Goal: Transaction & Acquisition: Purchase product/service

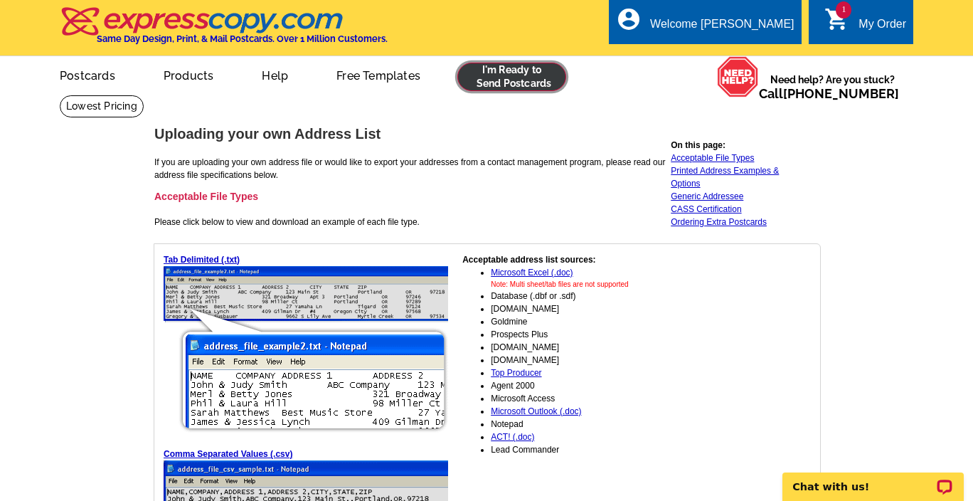
click at [477, 80] on link at bounding box center [511, 77] width 109 height 28
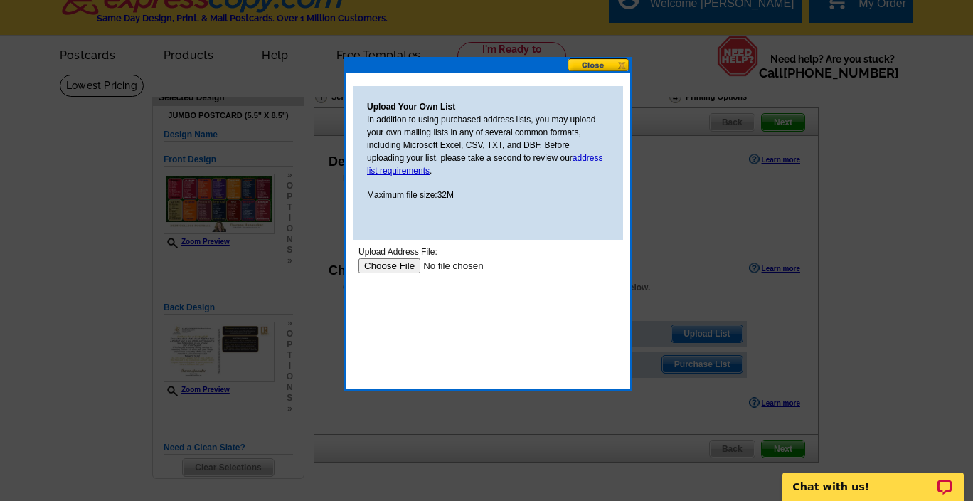
click at [382, 265] on input "file" at bounding box center [448, 265] width 180 height 15
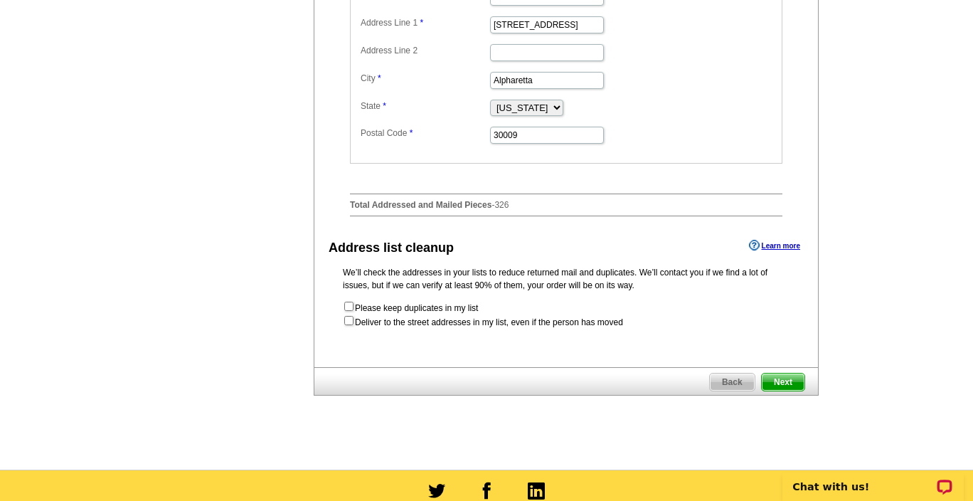
scroll to position [561, 0]
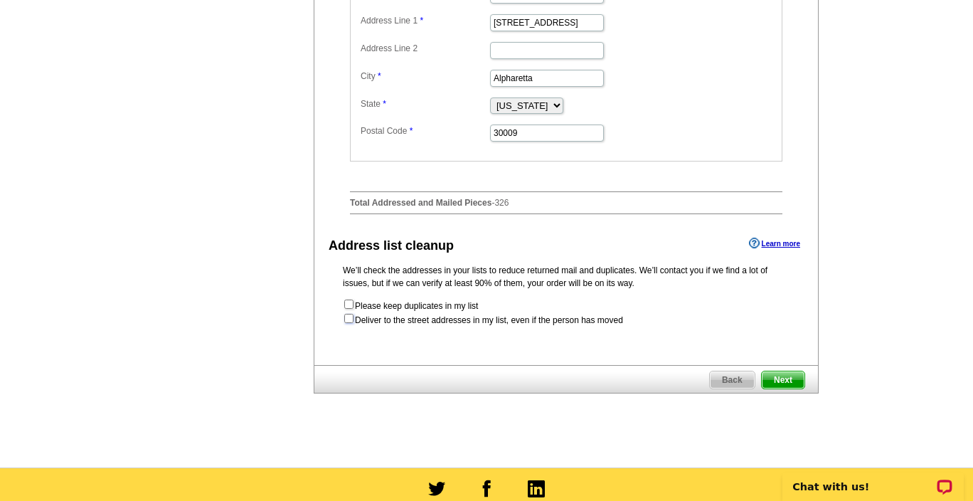
click at [348, 323] on input "checkbox" at bounding box center [348, 318] width 9 height 9
checkbox input "true"
radio input "true"
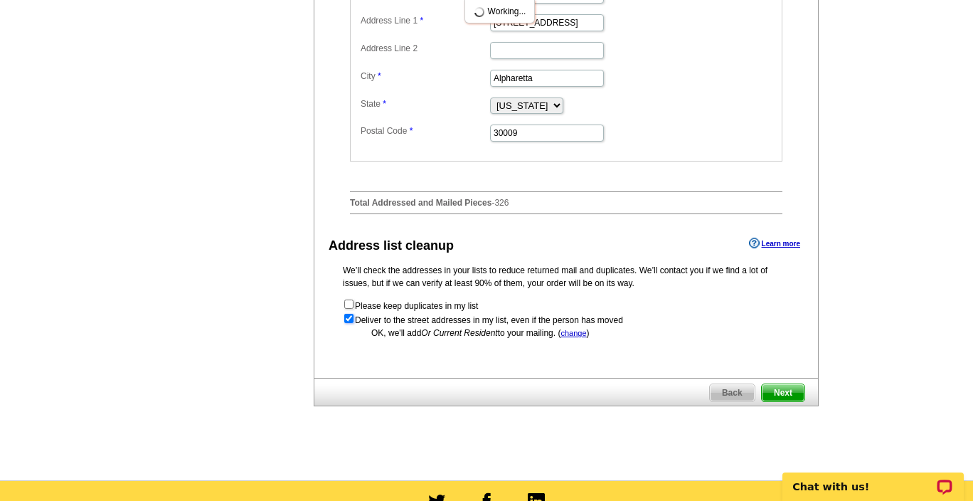
scroll to position [0, 0]
click at [348, 323] on input "checkbox" at bounding box center [348, 318] width 9 height 9
checkbox input "false"
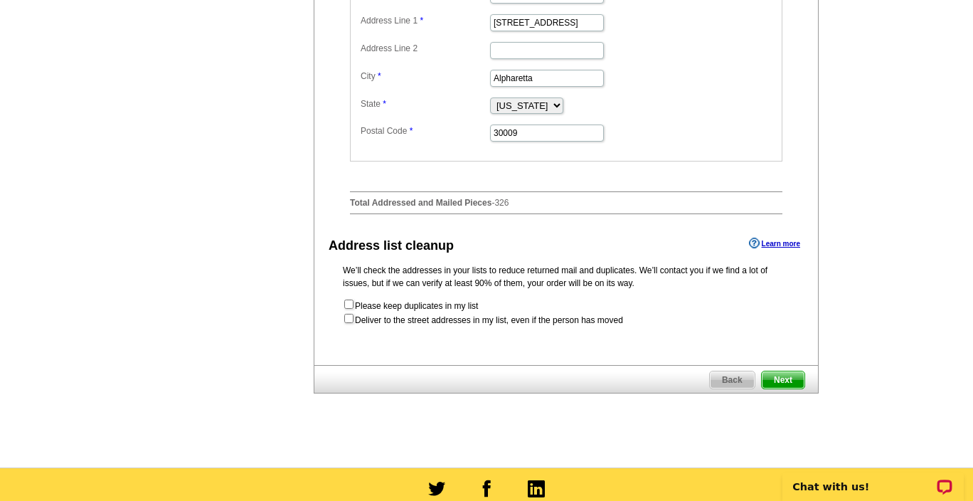
click at [787, 384] on span "Next" at bounding box center [783, 379] width 43 height 17
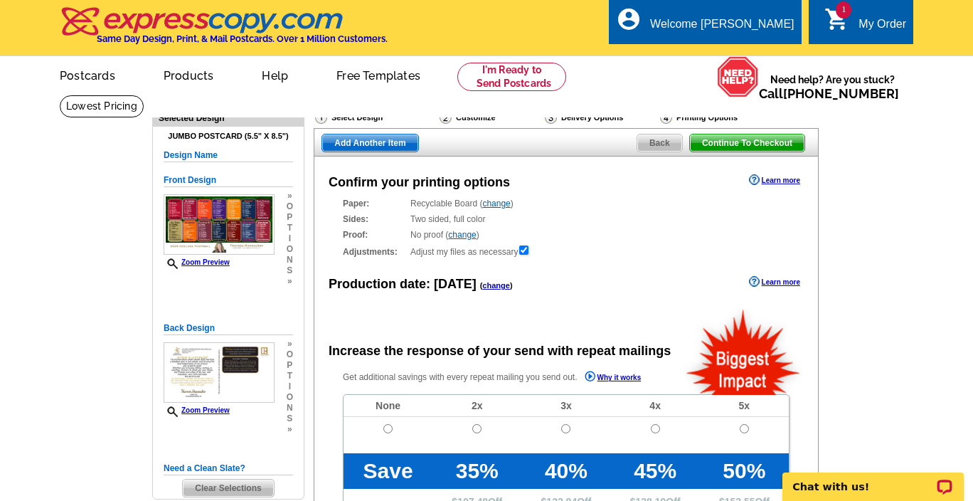
radio input "false"
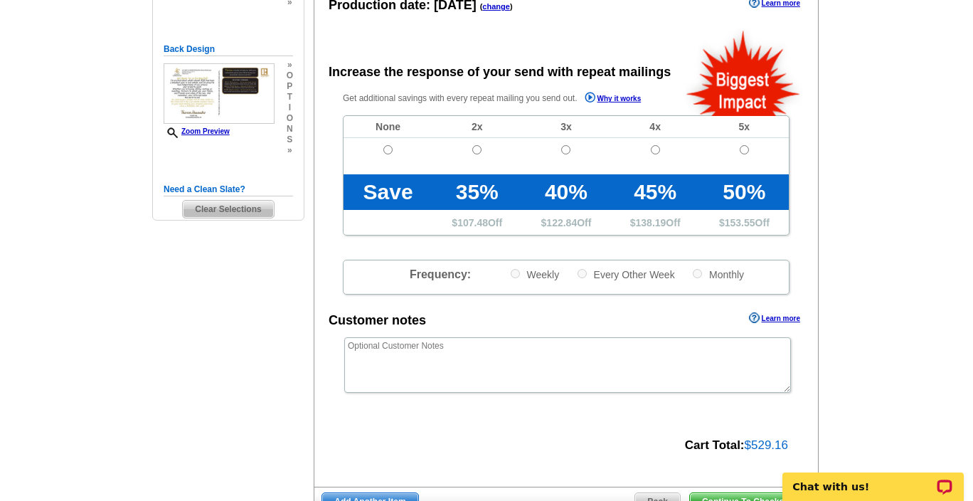
scroll to position [281, 0]
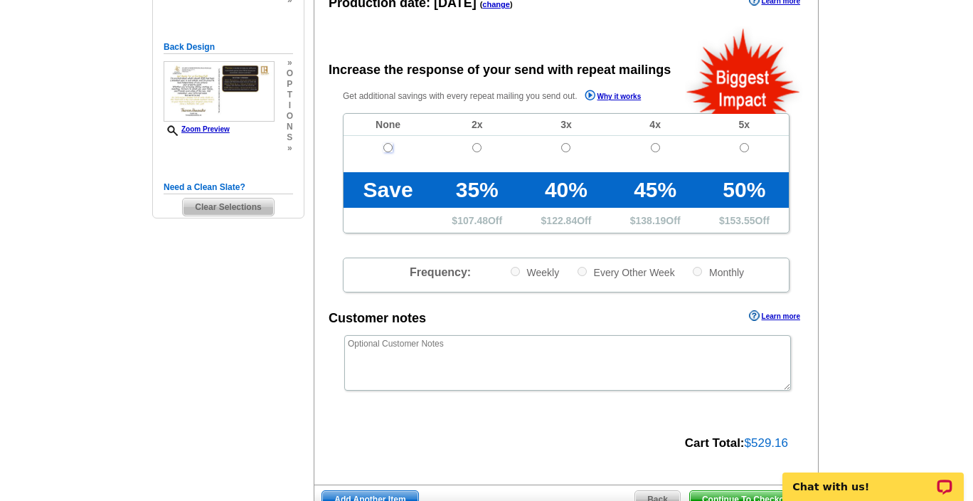
click at [386, 146] on input "radio" at bounding box center [387, 147] width 9 height 9
radio input "true"
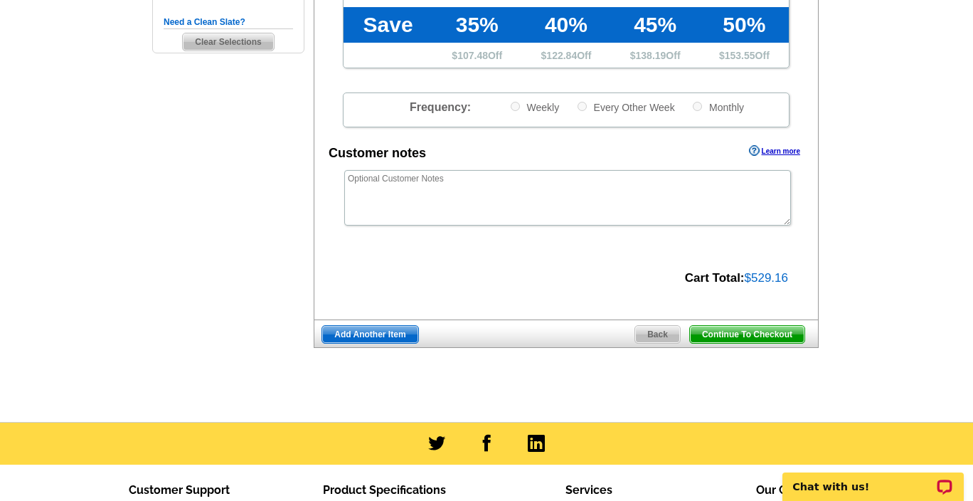
scroll to position [453, 0]
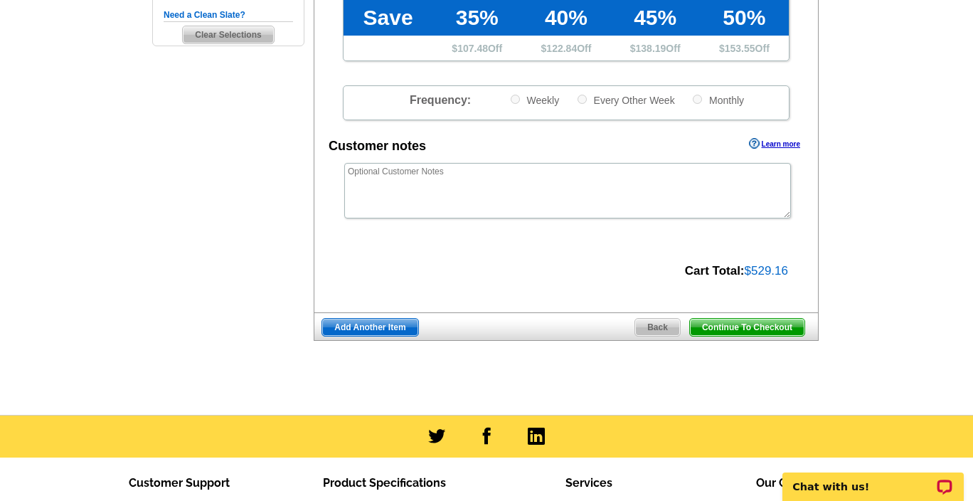
click at [393, 325] on span "Add Another Item" at bounding box center [369, 327] width 95 height 17
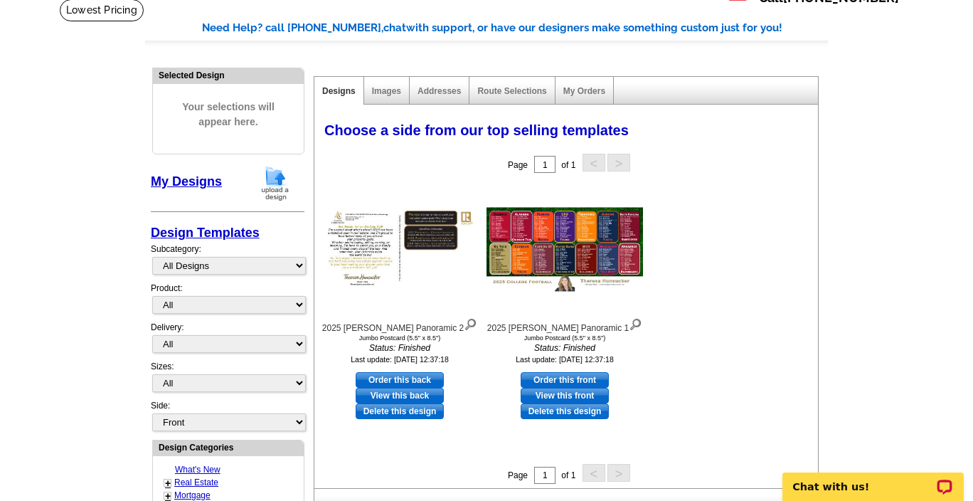
scroll to position [130, 0]
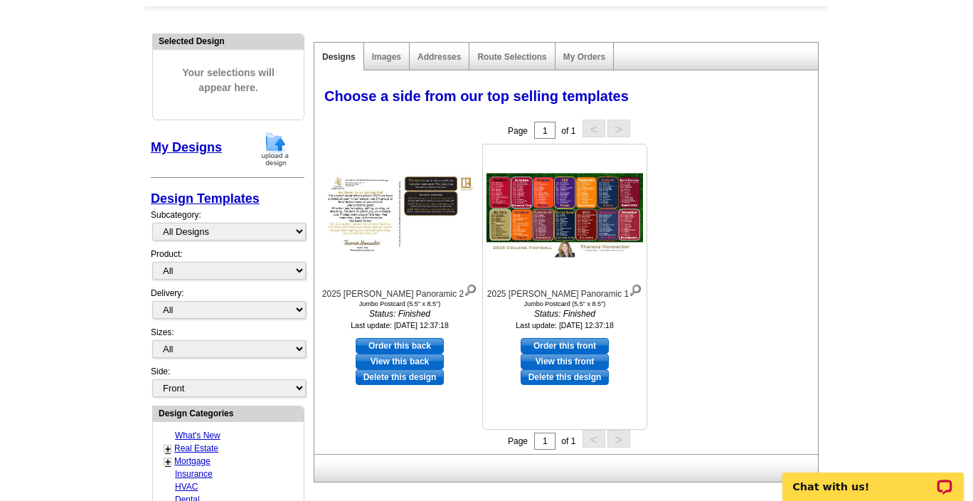
click at [545, 342] on link "Order this front" at bounding box center [565, 346] width 88 height 16
select select "2"
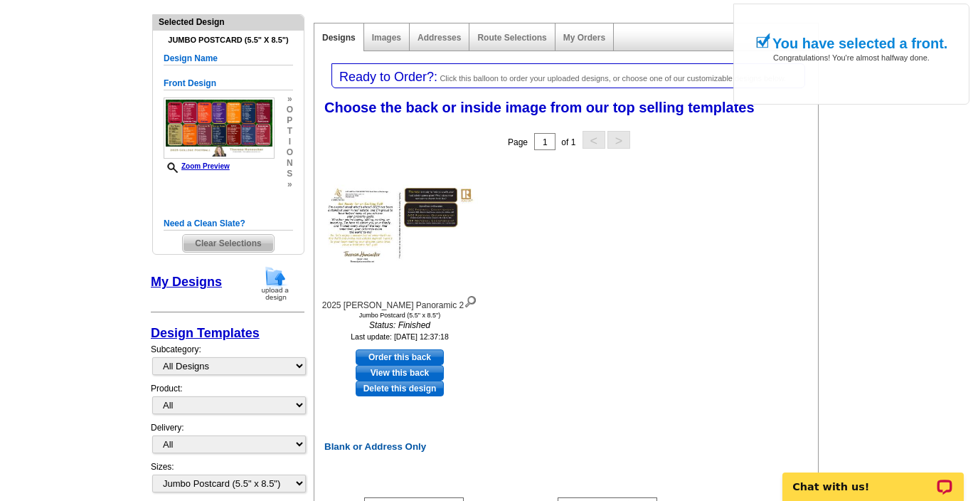
scroll to position [166, 0]
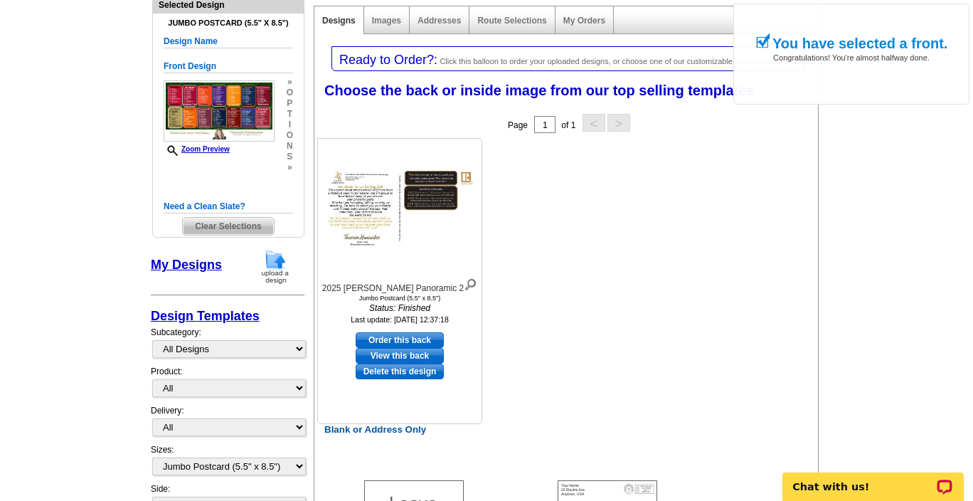
click at [425, 341] on link "Order this back" at bounding box center [400, 340] width 88 height 16
select select "front"
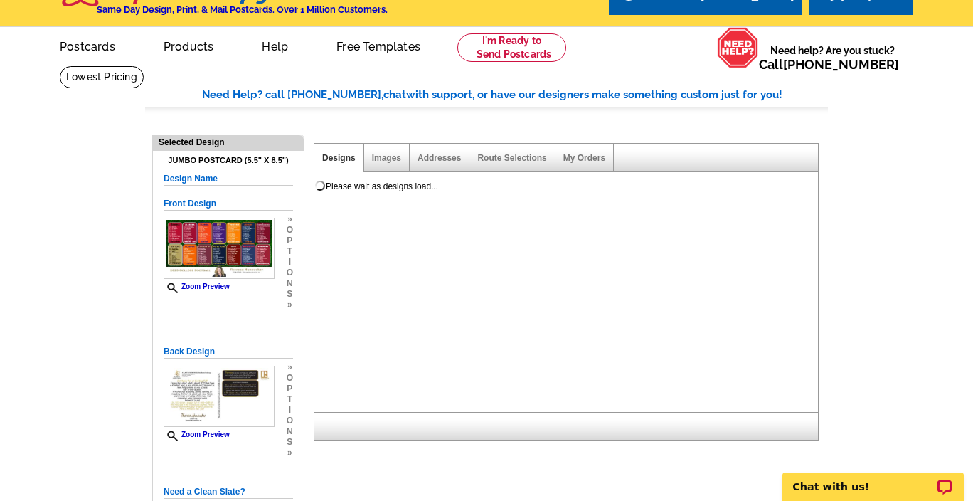
scroll to position [18, 0]
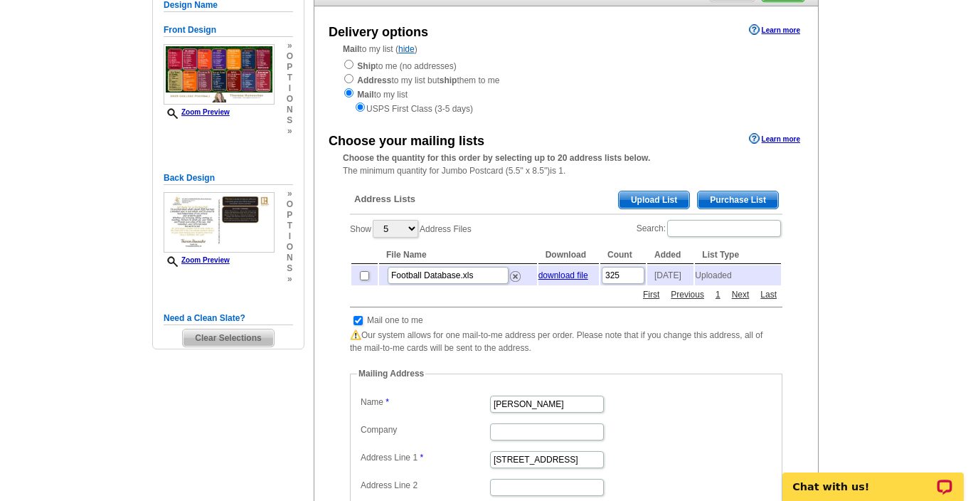
scroll to position [160, 0]
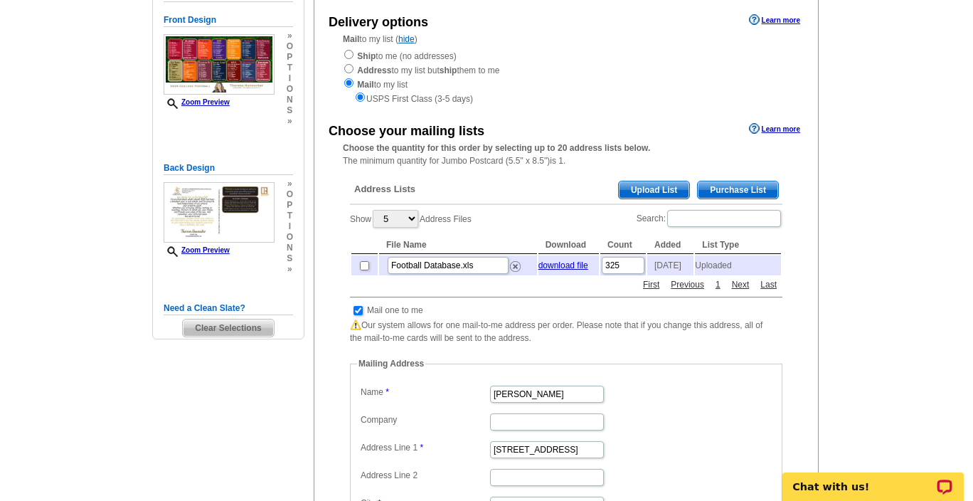
click at [357, 315] on input "checkbox" at bounding box center [357, 310] width 9 height 9
checkbox input "false"
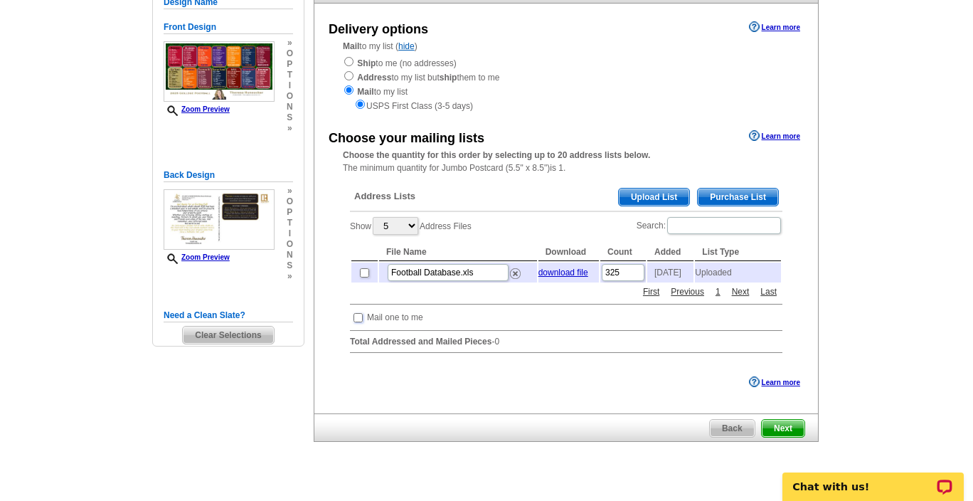
scroll to position [149, 0]
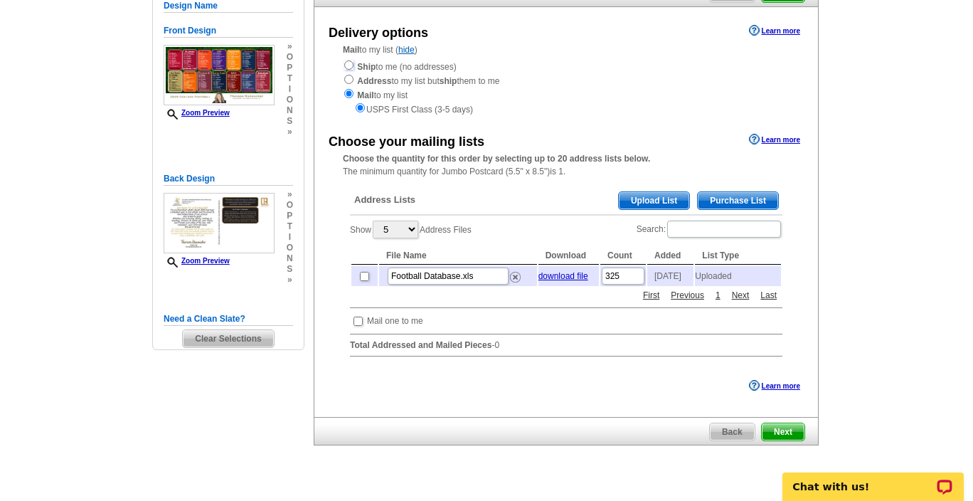
click at [348, 64] on input "radio" at bounding box center [348, 64] width 9 height 9
radio input "true"
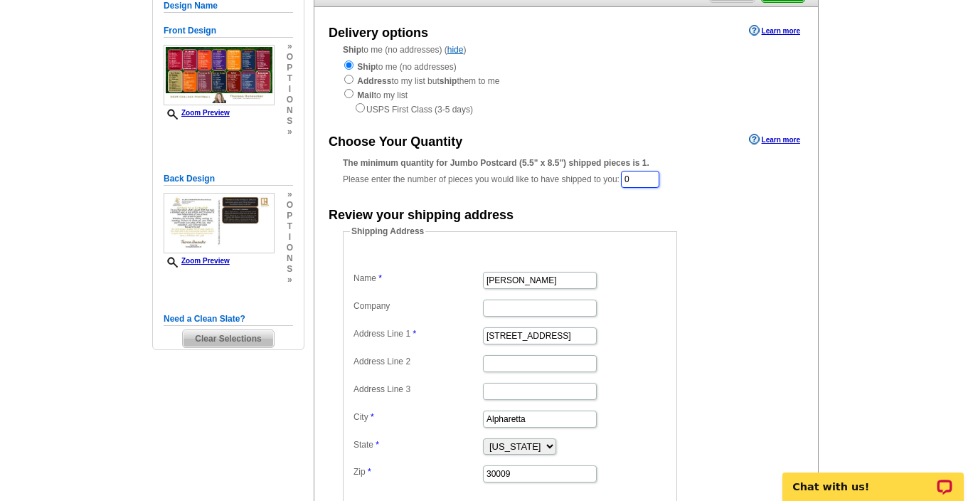
click at [650, 181] on input "0" at bounding box center [640, 179] width 38 height 17
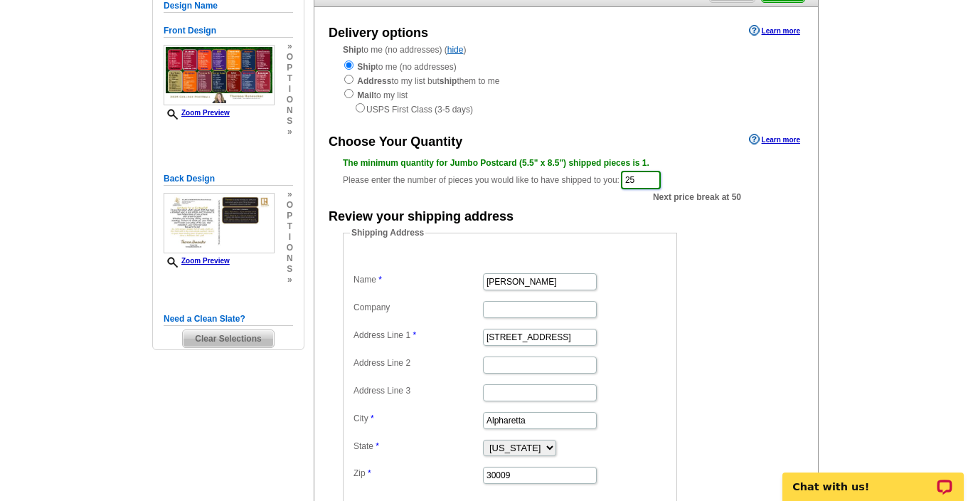
type input "25"
click at [643, 201] on div "Choose Your Quantity Learn more The minimum quantity for Jumbo Postcard (5.5" x…" at bounding box center [566, 316] width 504 height 373
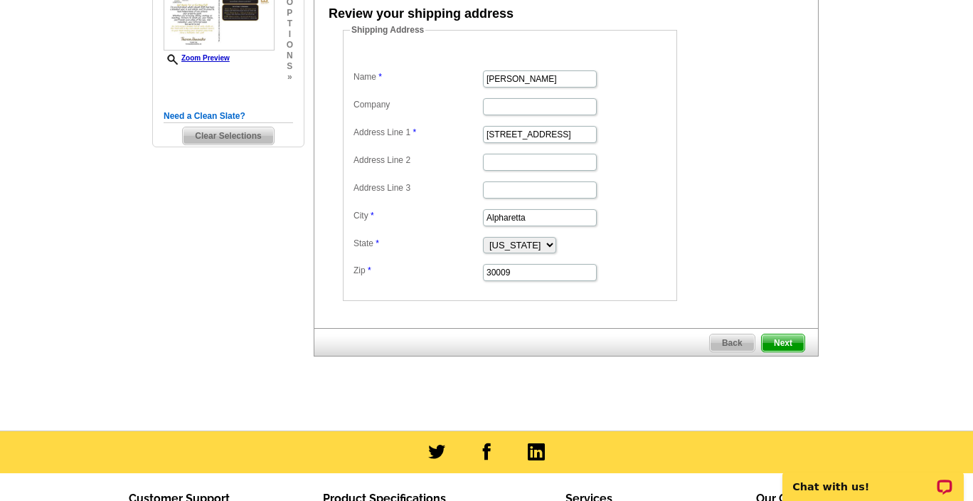
scroll to position [356, 0]
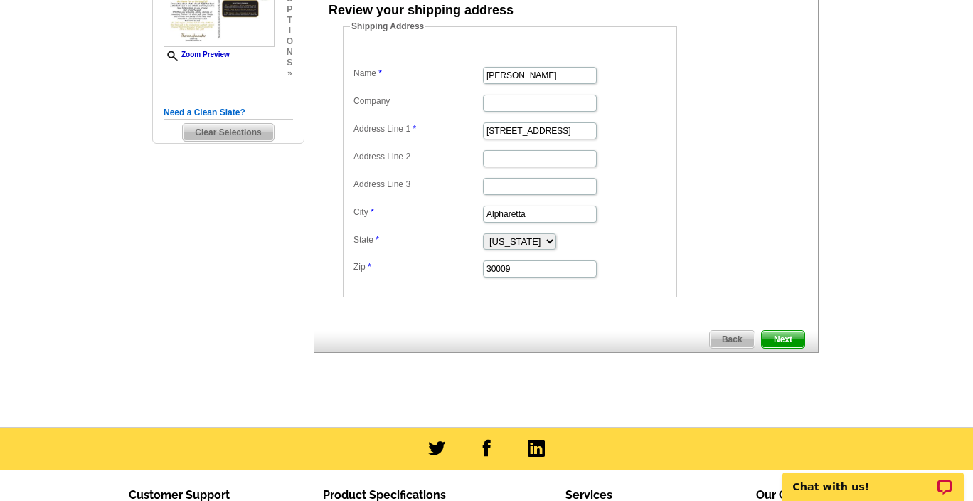
click at [791, 339] on span "Next" at bounding box center [783, 339] width 43 height 17
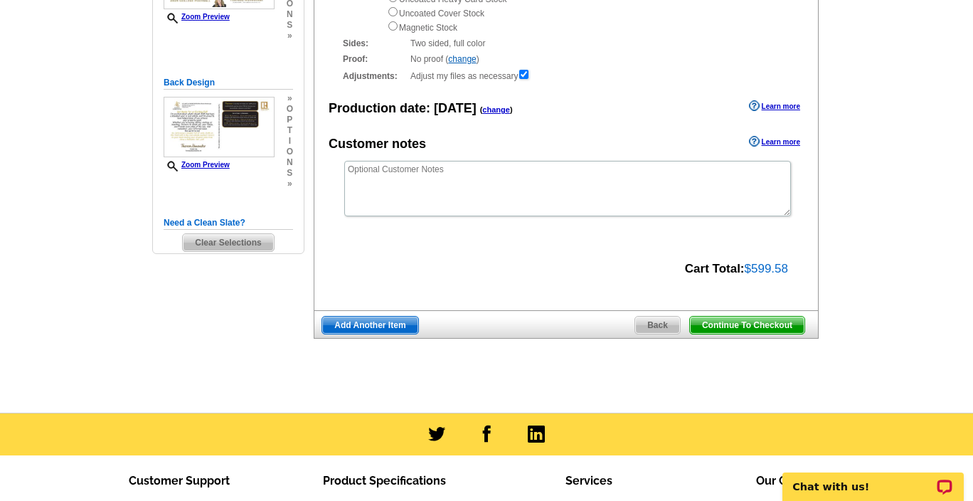
scroll to position [247, 0]
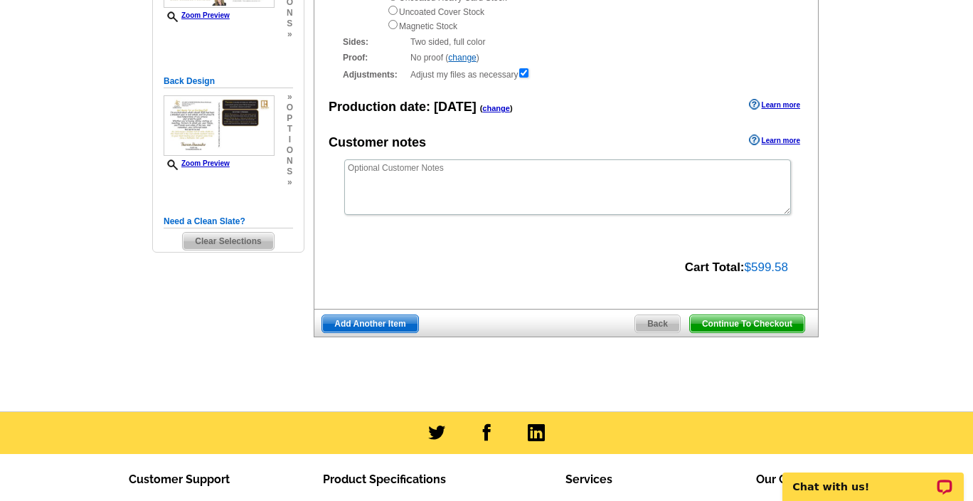
click at [707, 324] on span "Continue To Checkout" at bounding box center [747, 323] width 114 height 17
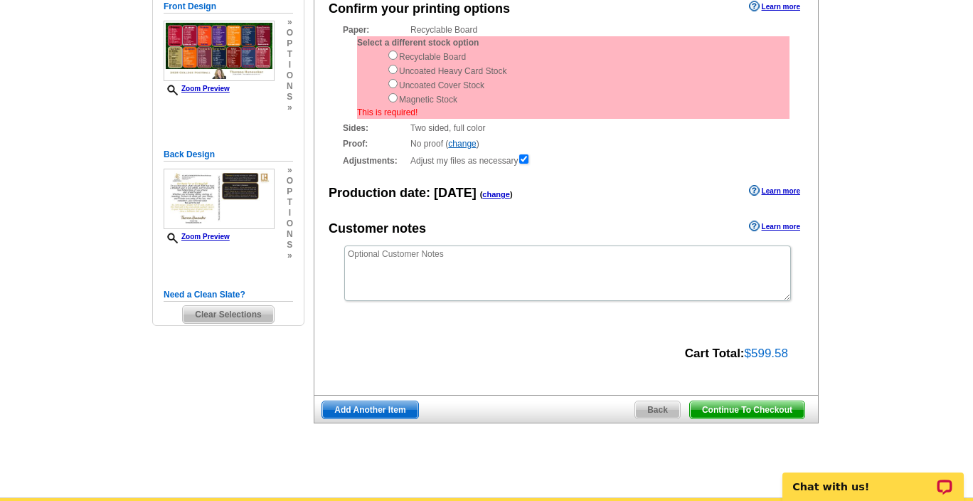
scroll to position [52, 0]
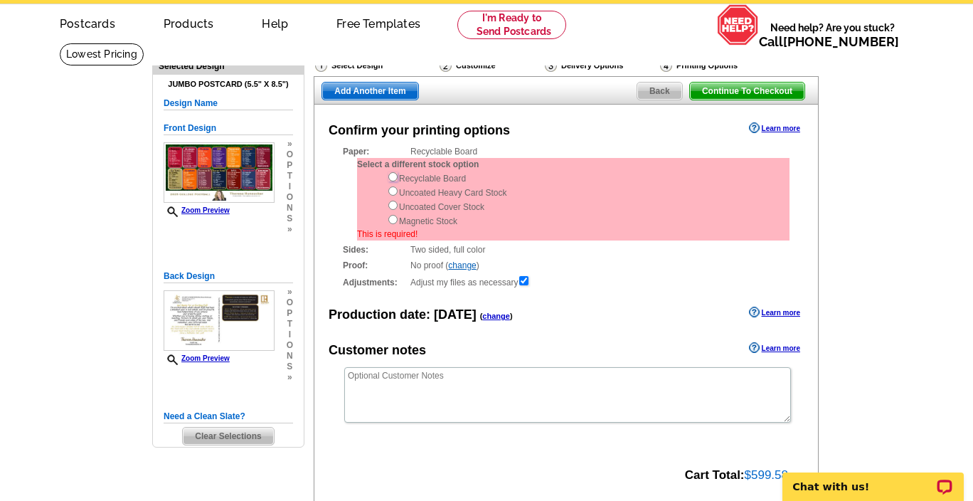
click at [393, 175] on input "radio" at bounding box center [392, 176] width 9 height 9
radio input "true"
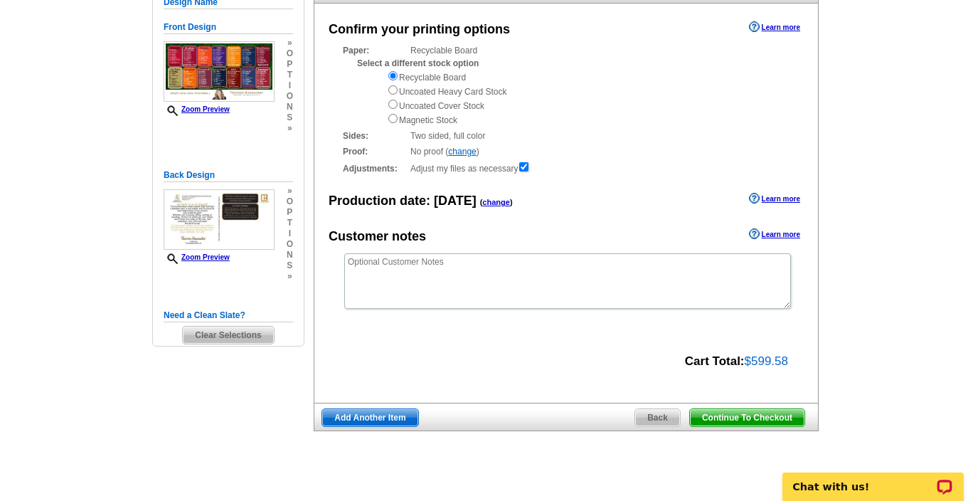
scroll to position [202, 0]
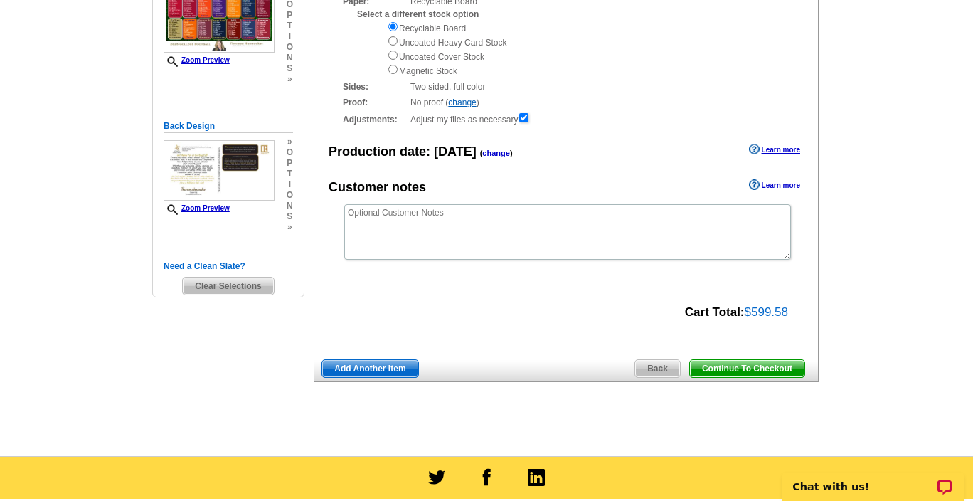
click at [755, 367] on span "Continue To Checkout" at bounding box center [747, 368] width 114 height 17
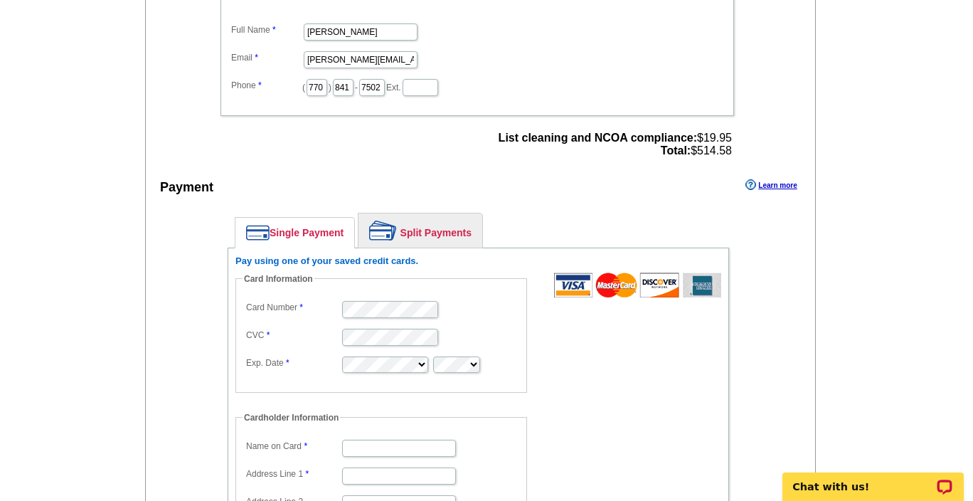
scroll to position [965, 0]
type input "[PERSON_NAME]"
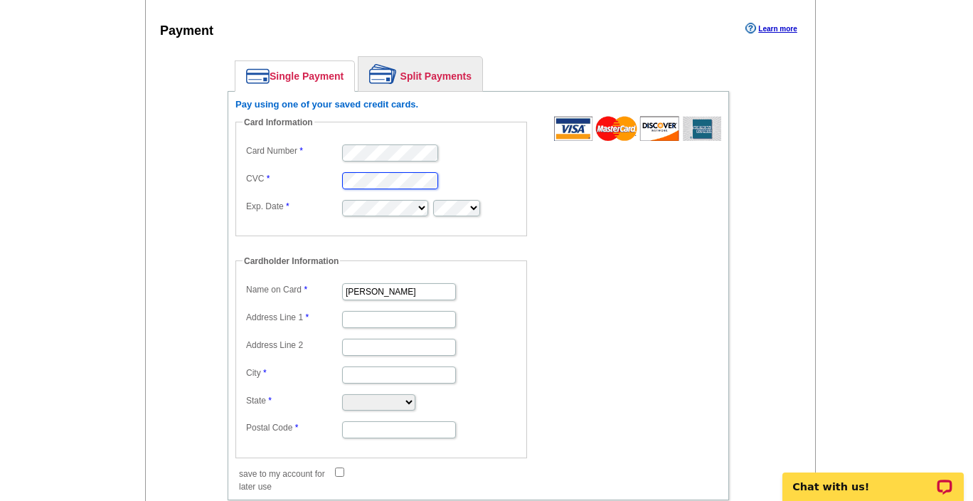
scroll to position [1143, 0]
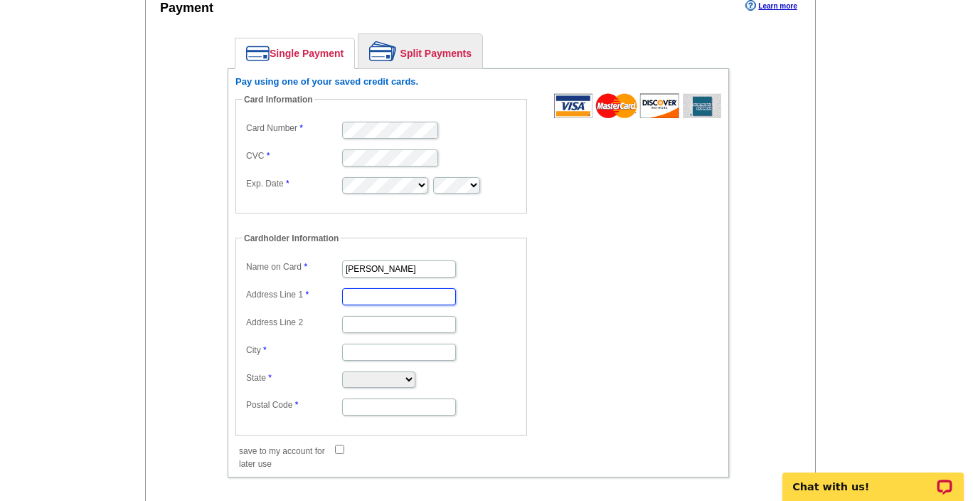
click at [358, 293] on input "Address Line 1" at bounding box center [399, 296] width 114 height 17
type input "[STREET_ADDRESS]"
type input "Alpharetta"
select select "GA"
type input "30009"
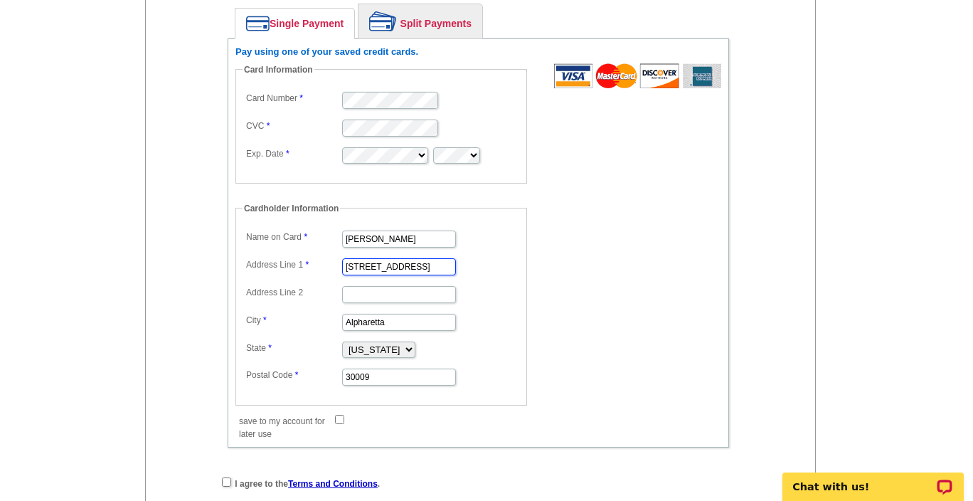
scroll to position [1176, 0]
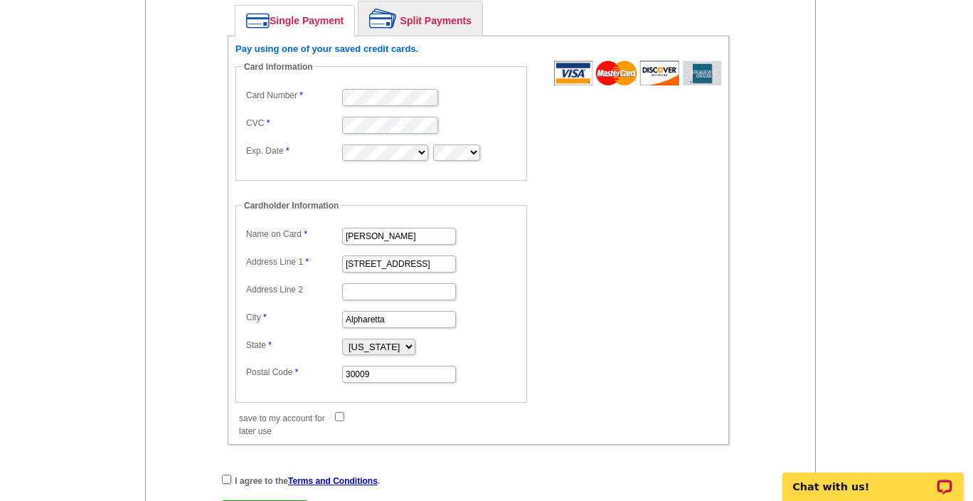
click at [339, 417] on input "save to my account for later use" at bounding box center [339, 416] width 9 height 9
checkbox input "true"
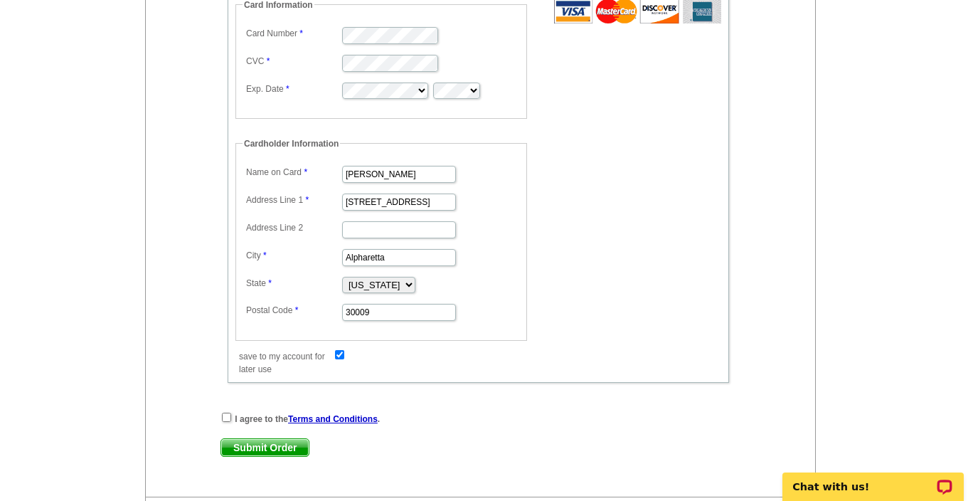
scroll to position [1336, 0]
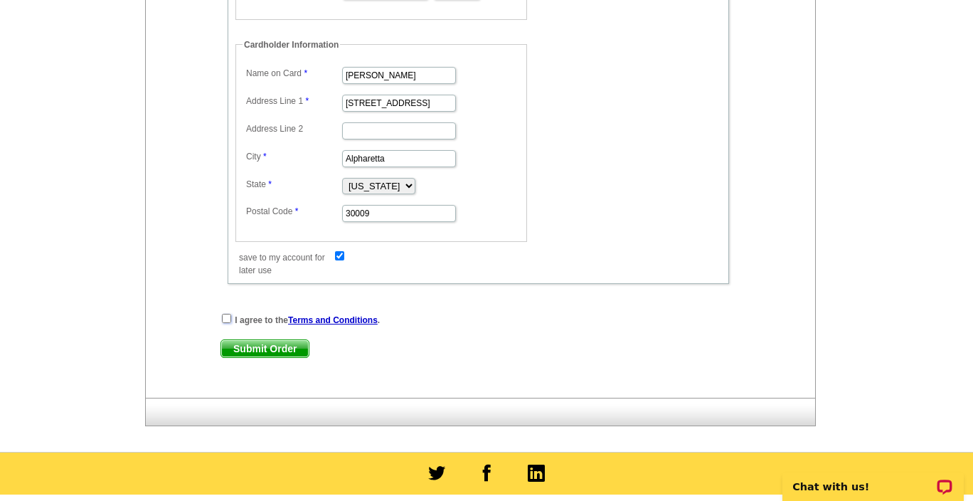
click at [225, 318] on input "checkbox" at bounding box center [226, 318] width 9 height 9
checkbox input "true"
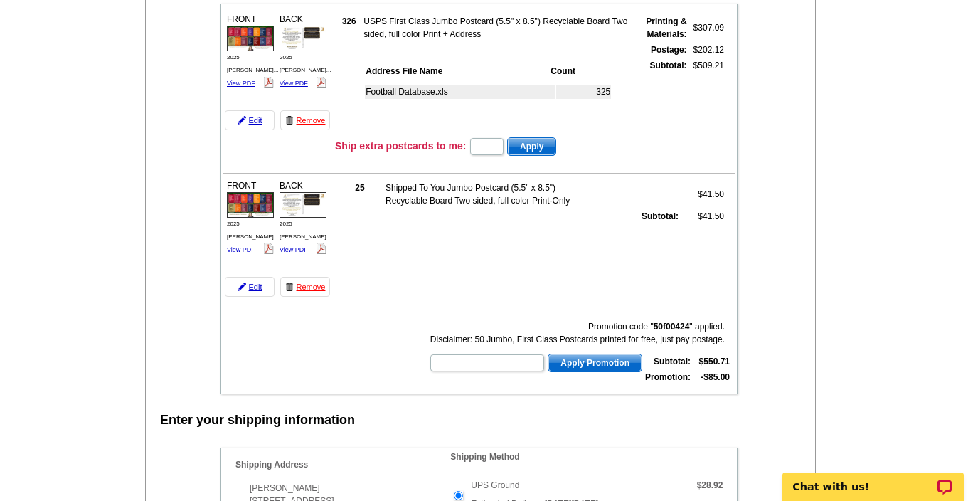
scroll to position [190, 0]
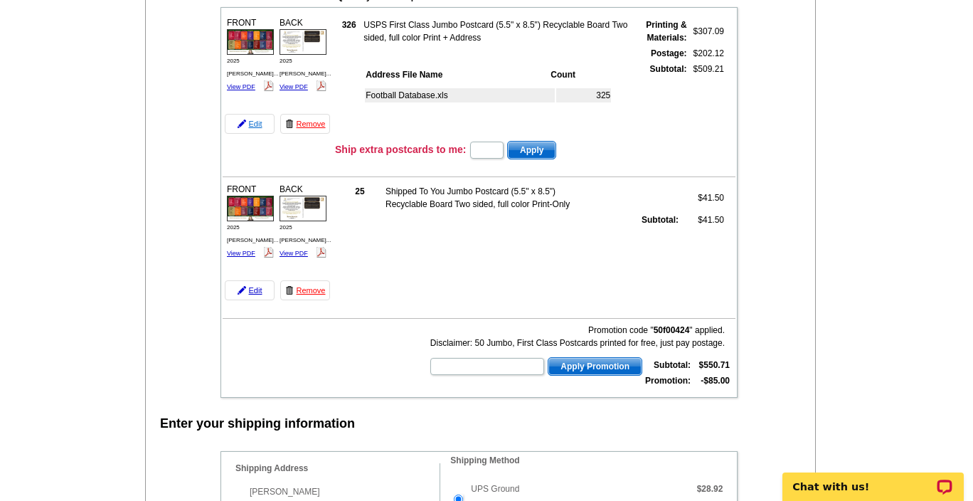
click at [258, 122] on link "Edit" at bounding box center [250, 124] width 50 height 20
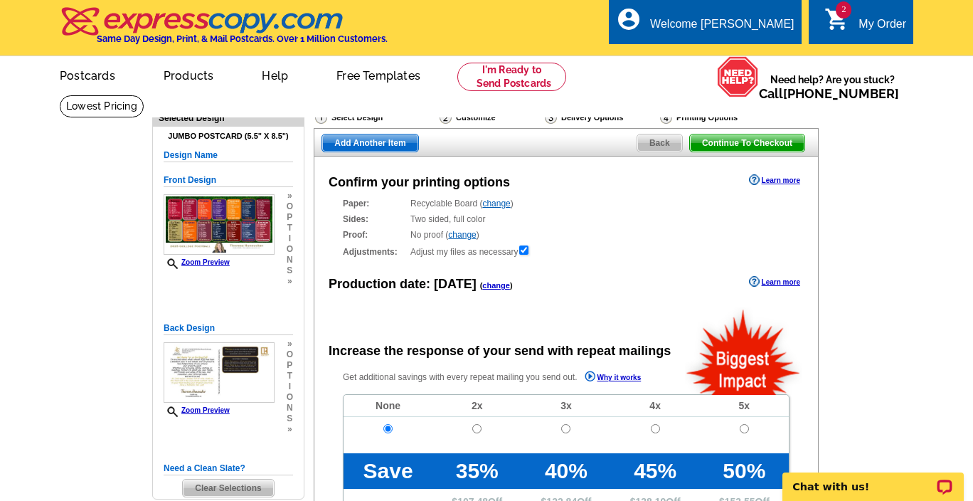
radio input "false"
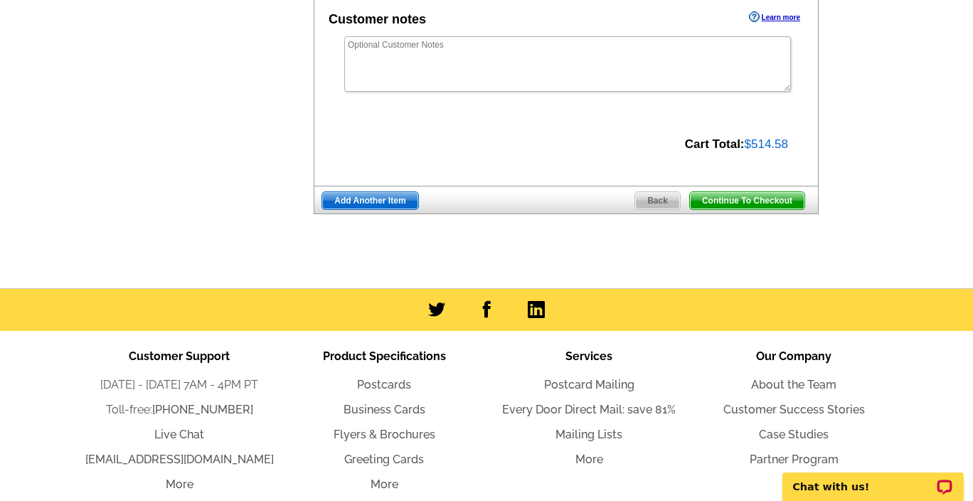
scroll to position [593, 0]
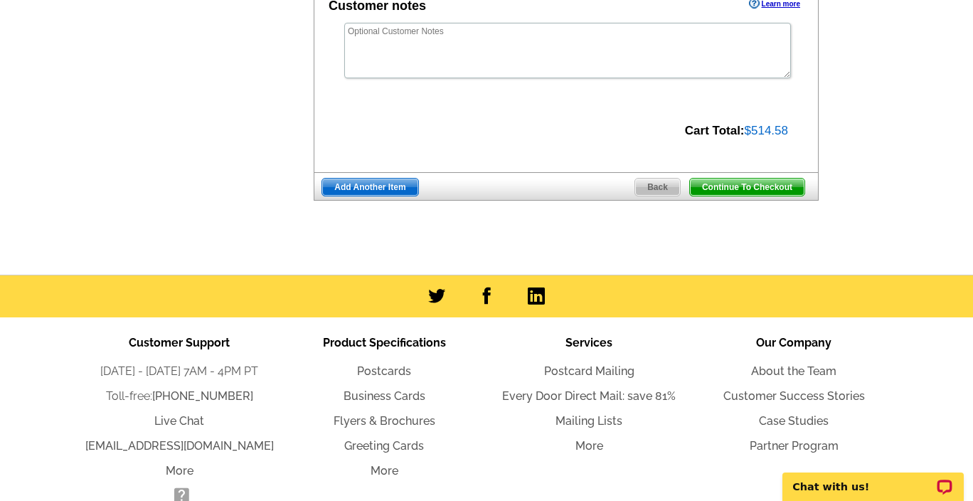
click at [762, 184] on span "Continue To Checkout" at bounding box center [747, 187] width 114 height 17
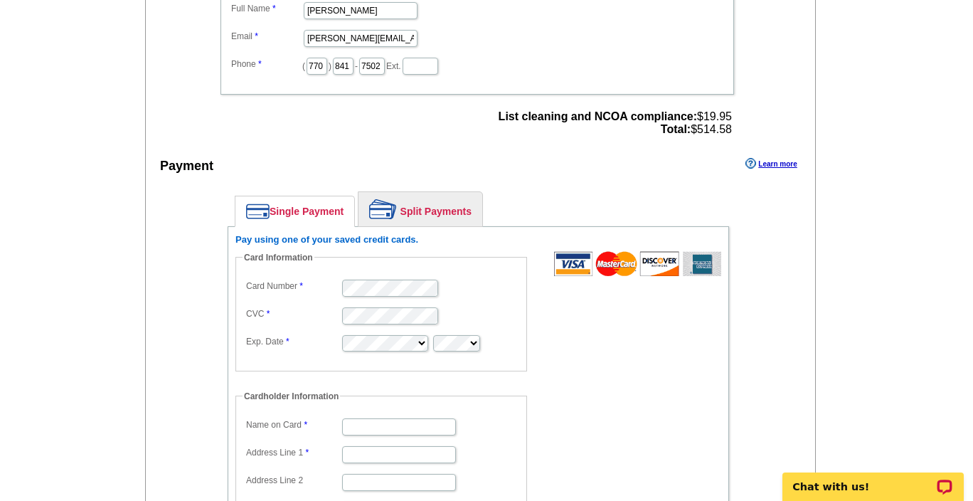
scroll to position [984, 0]
type input "[PERSON_NAME]"
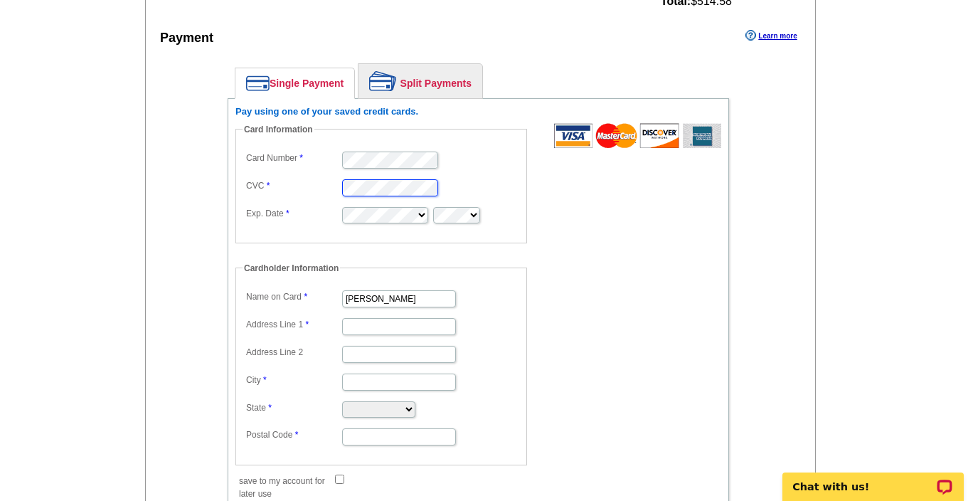
scroll to position [1117, 0]
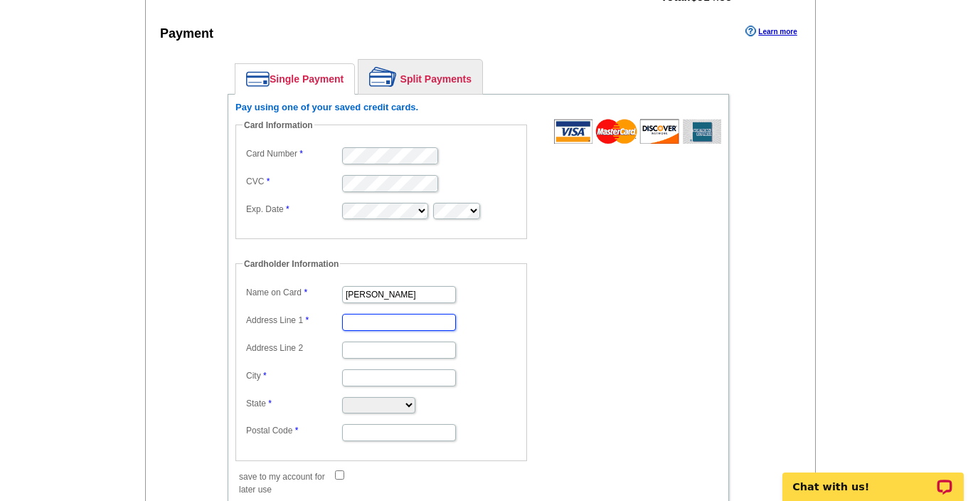
click at [378, 321] on input "Address Line 1" at bounding box center [399, 322] width 114 height 17
type input "[STREET_ADDRESS]"
type input "Alpharetta"
select select "GA"
type input "30009"
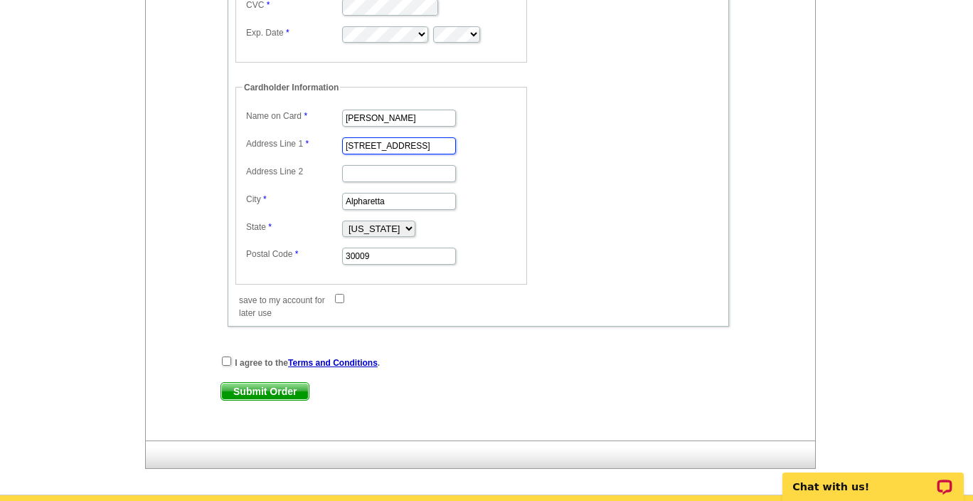
scroll to position [1295, 0]
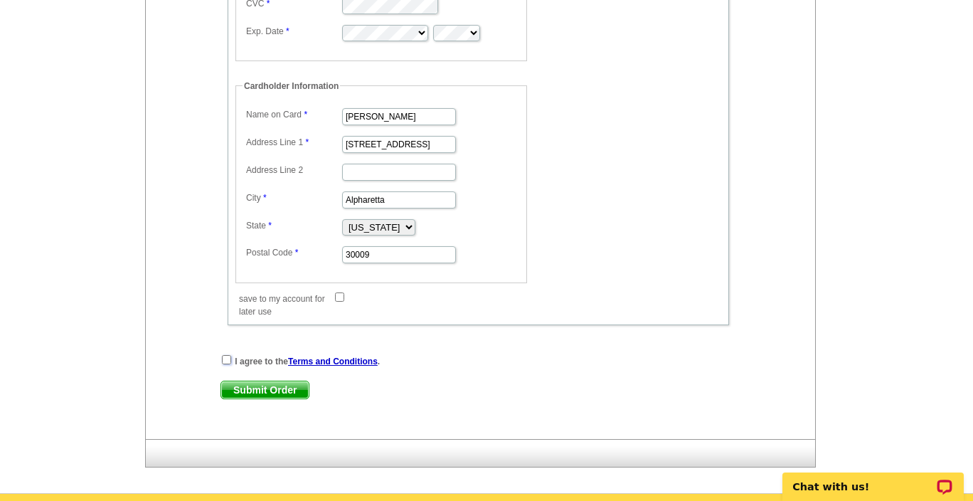
click at [225, 359] on input "checkbox" at bounding box center [226, 359] width 9 height 9
checkbox input "true"
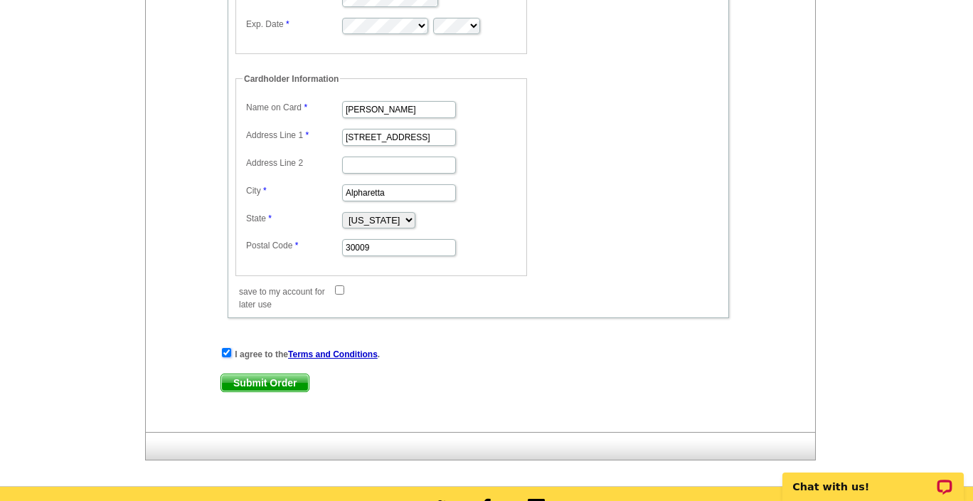
scroll to position [1373, 0]
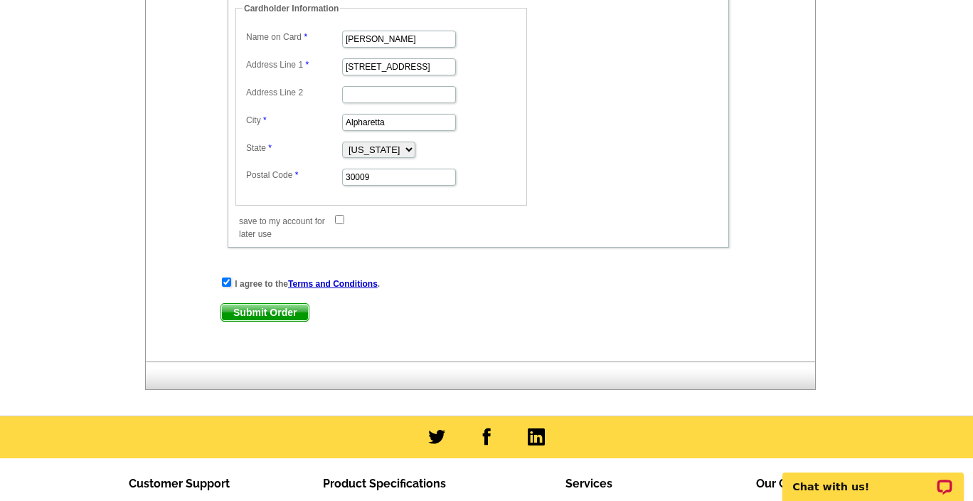
click at [270, 311] on span "Submit Order" at bounding box center [264, 312] width 87 height 17
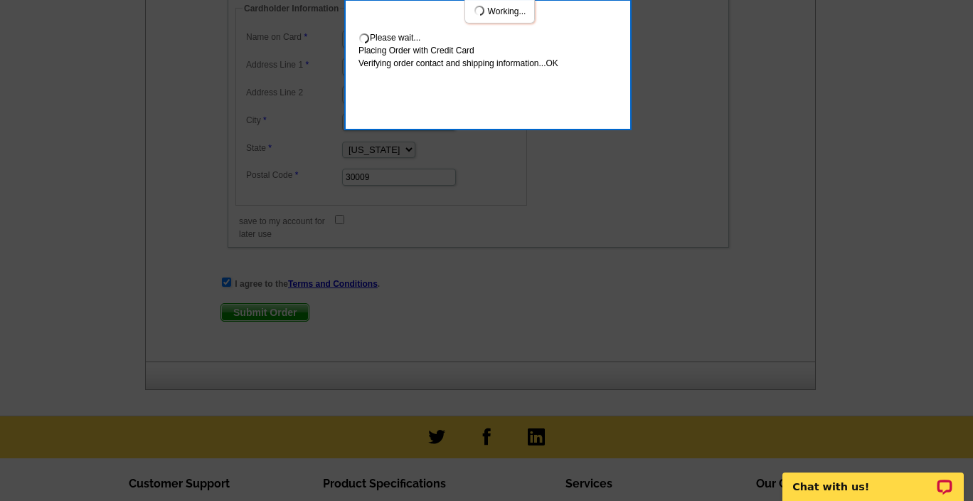
scroll to position [1450, 0]
